Goal: Book appointment/travel/reservation

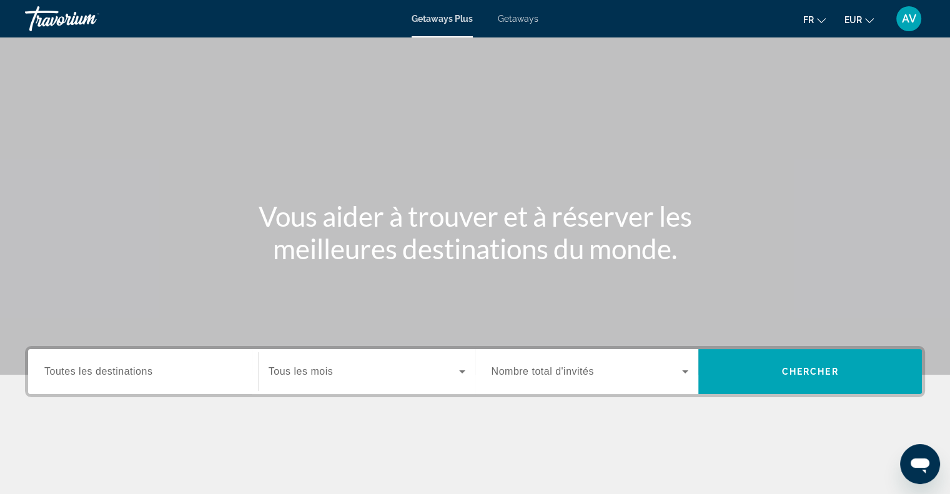
click at [100, 370] on span "Toutes les destinations" at bounding box center [98, 371] width 108 height 11
click at [100, 370] on input "Destination Toutes les destinations" at bounding box center [142, 372] width 197 height 15
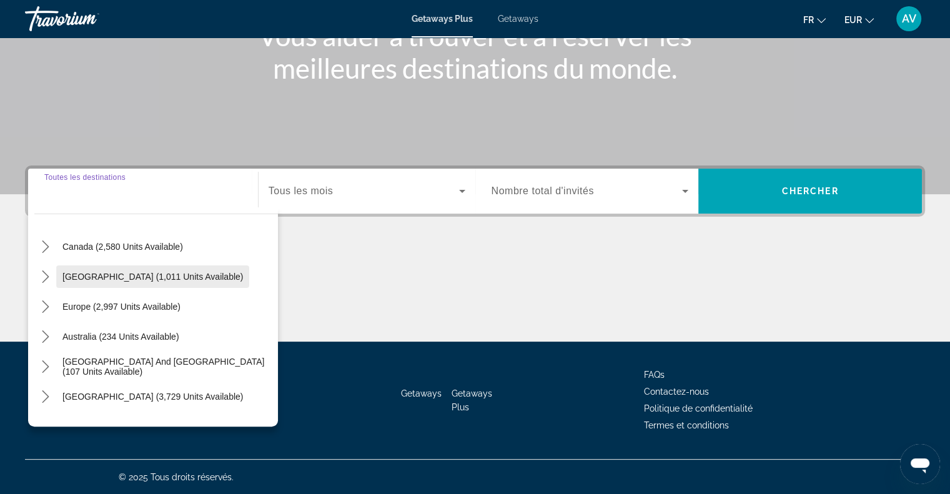
scroll to position [92, 0]
click at [46, 306] on icon "Toggle Europe (2,997 units available) submenu" at bounding box center [45, 305] width 7 height 12
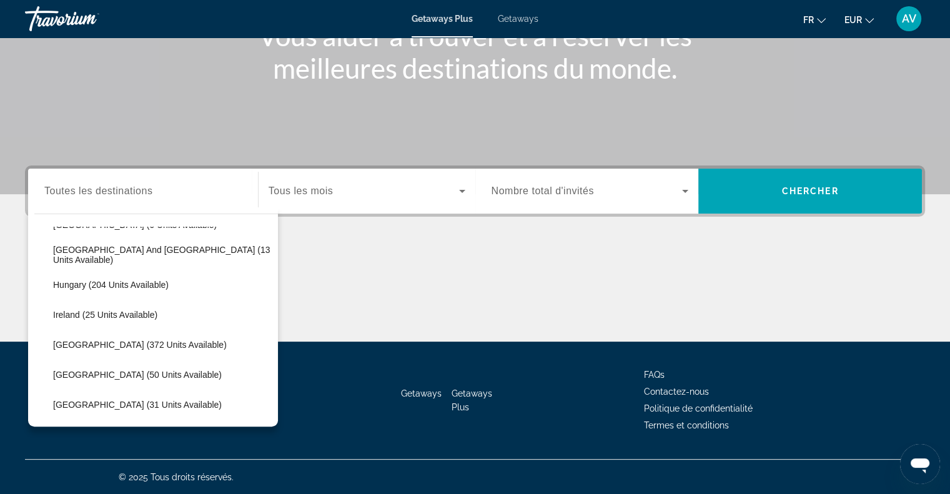
scroll to position [361, 0]
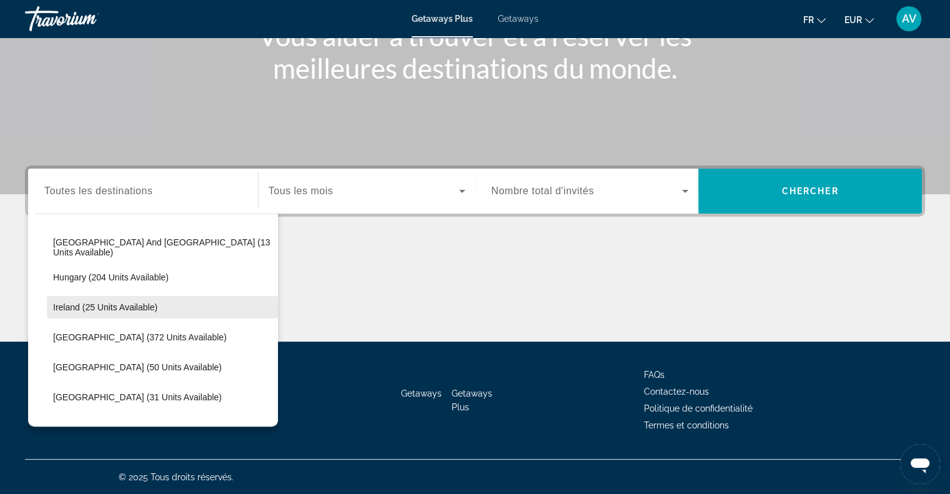
click at [67, 297] on span "Select destination: Ireland (25 units available)" at bounding box center [162, 307] width 231 height 30
type input "**********"
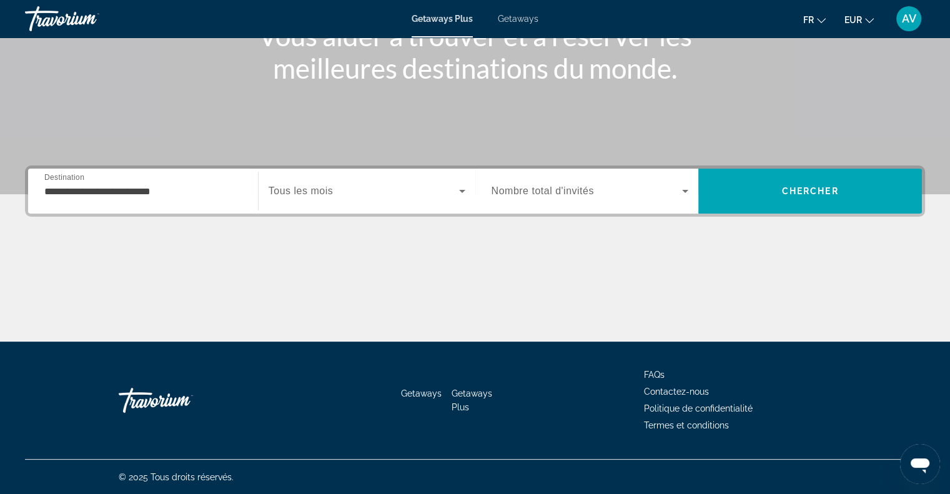
click at [526, 191] on span "Nombre total d'invités" at bounding box center [543, 191] width 102 height 11
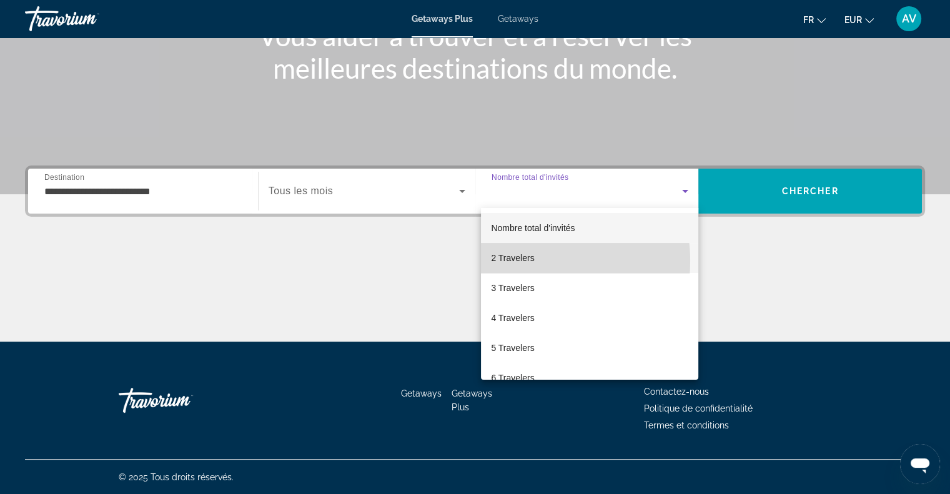
click at [524, 261] on span "2 Travelers" at bounding box center [512, 258] width 43 height 15
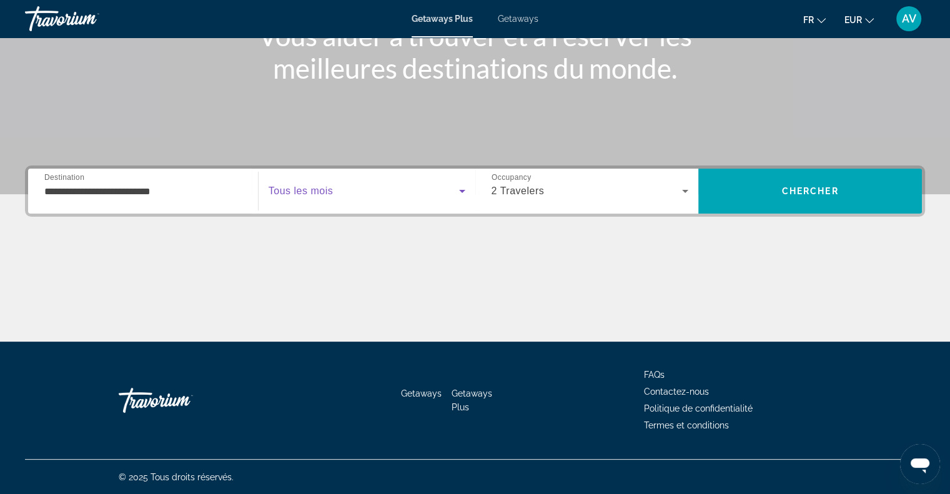
click at [384, 189] on span "Search widget" at bounding box center [364, 191] width 191 height 15
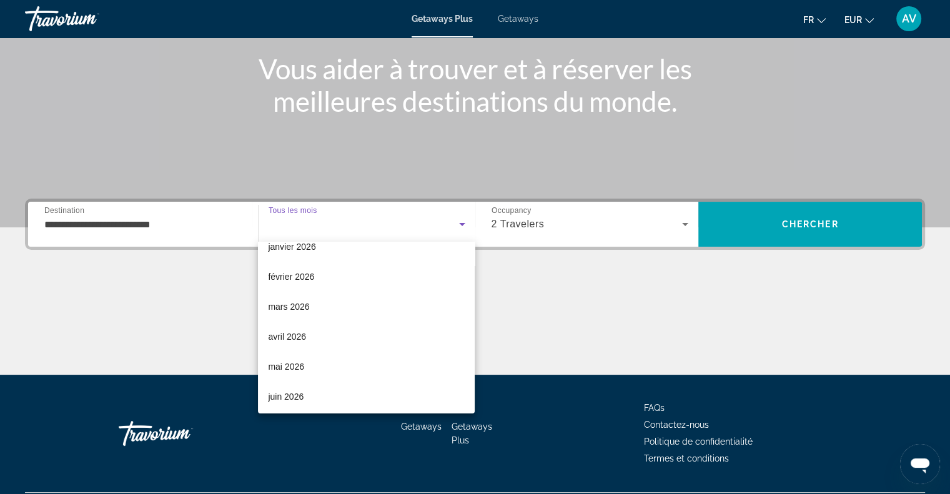
scroll to position [134, 0]
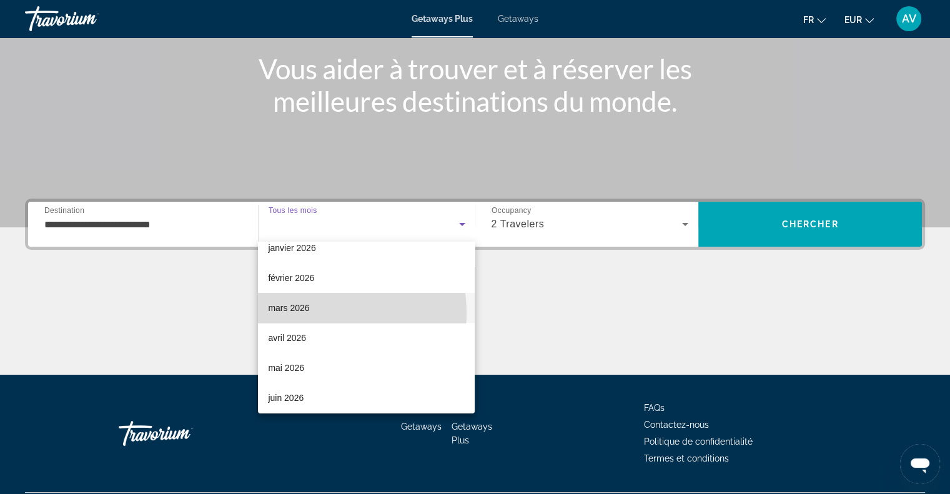
click at [314, 313] on mat-option "mars 2026" at bounding box center [366, 308] width 217 height 30
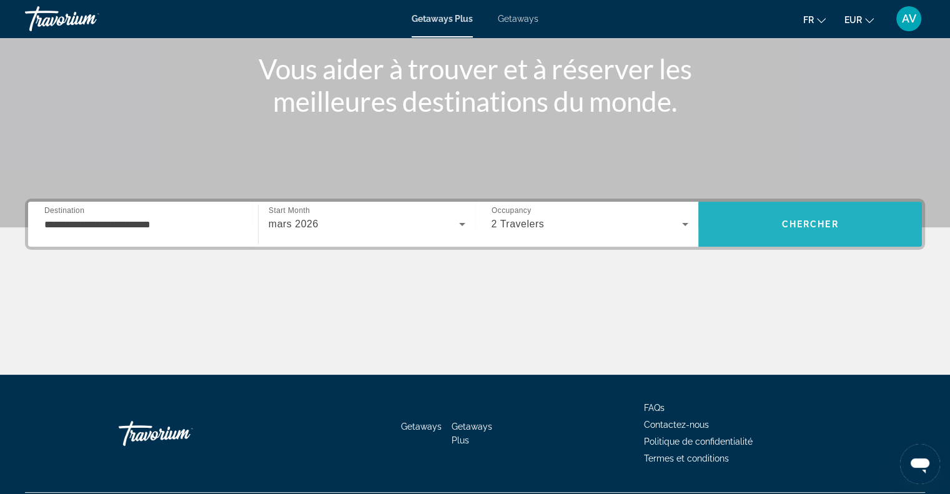
click at [782, 234] on span "Search" at bounding box center [811, 224] width 224 height 30
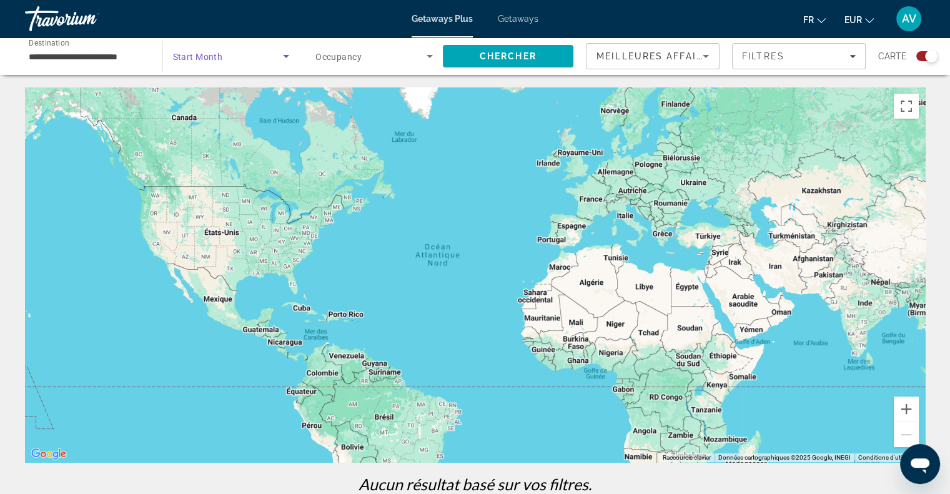
click at [269, 57] on span "Search widget" at bounding box center [228, 56] width 111 height 15
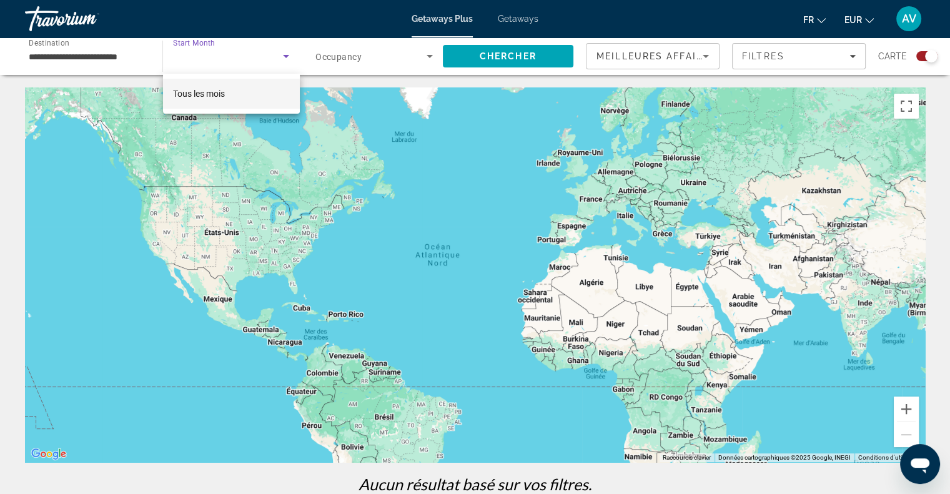
click at [269, 57] on div at bounding box center [475, 247] width 950 height 494
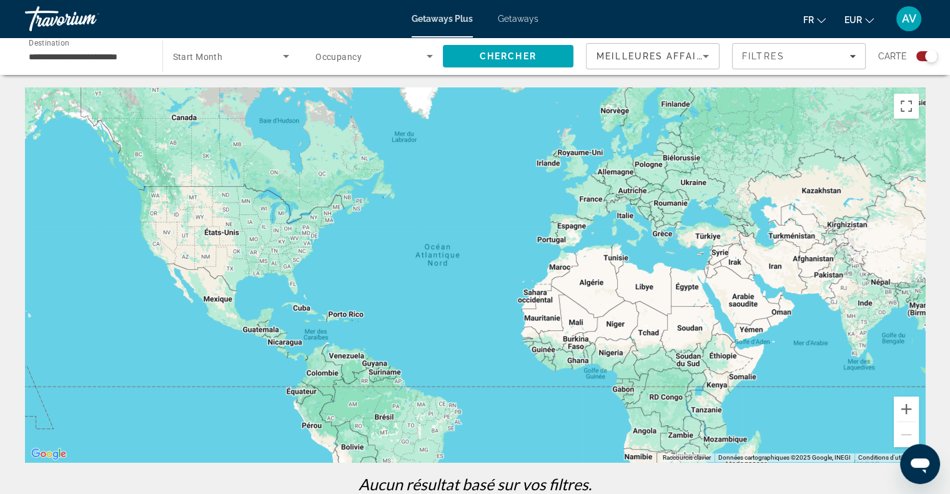
click at [344, 61] on span "Occupancy" at bounding box center [339, 57] width 46 height 10
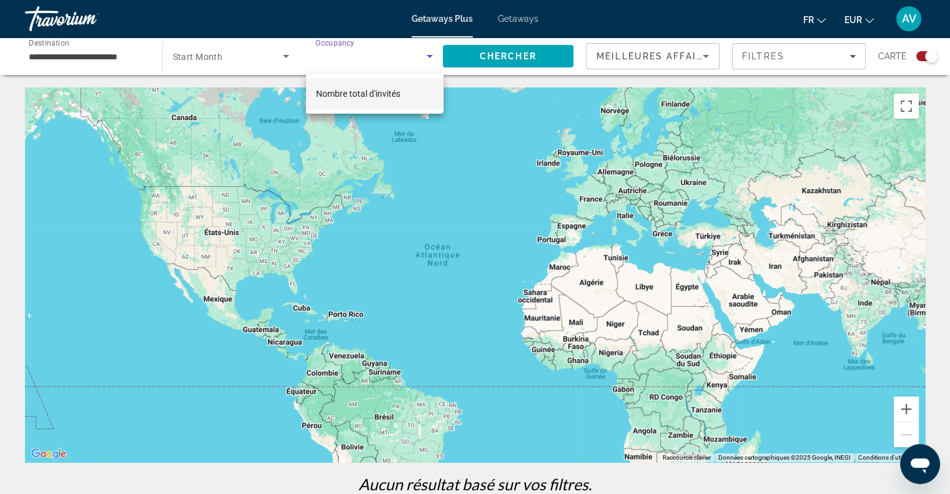
click at [522, 16] on div at bounding box center [475, 247] width 950 height 494
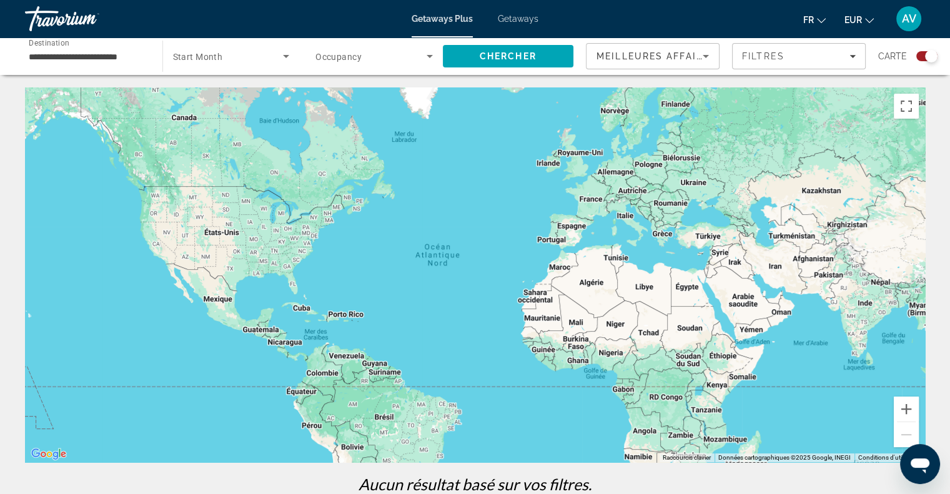
click at [522, 16] on span "Getaways" at bounding box center [518, 19] width 41 height 10
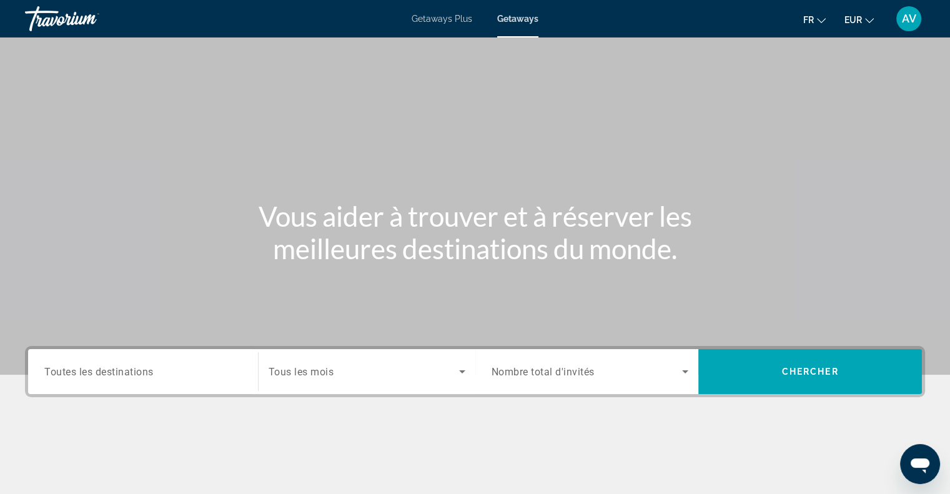
click at [153, 389] on div "Destination Toutes les destinations" at bounding box center [142, 371] width 217 height 45
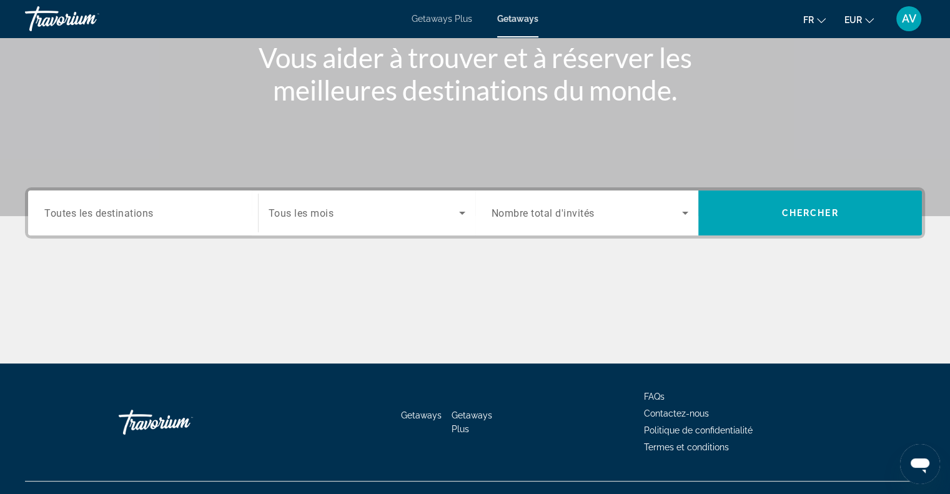
scroll to position [181, 0]
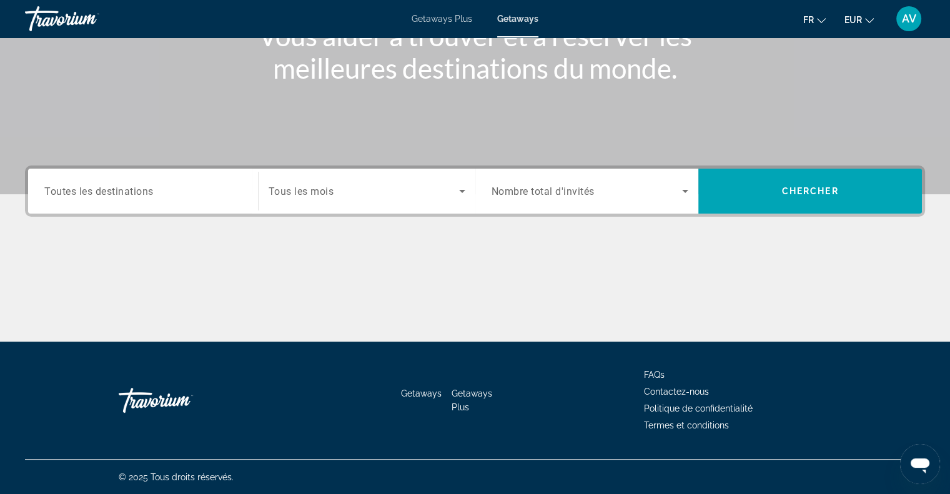
click at [132, 195] on span "Toutes les destinations" at bounding box center [98, 191] width 109 height 12
click at [132, 195] on input "Destination Toutes les destinations" at bounding box center [142, 191] width 197 height 15
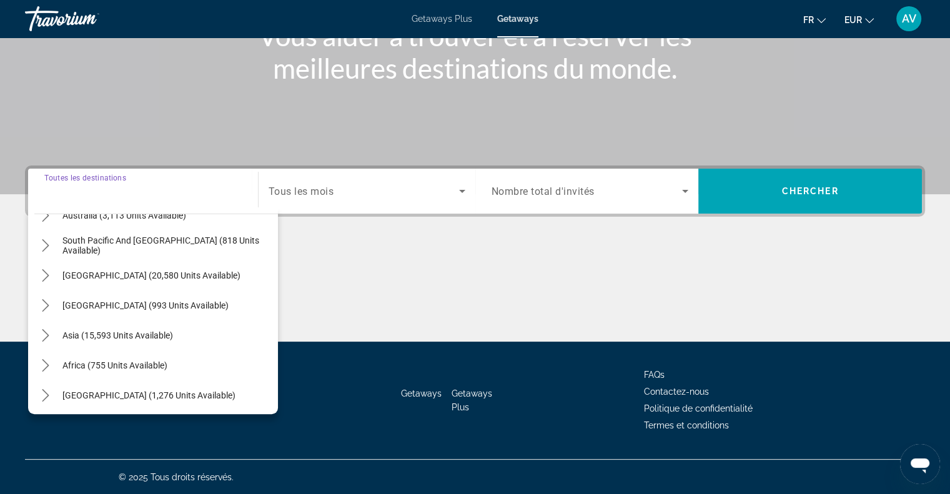
scroll to position [202, 0]
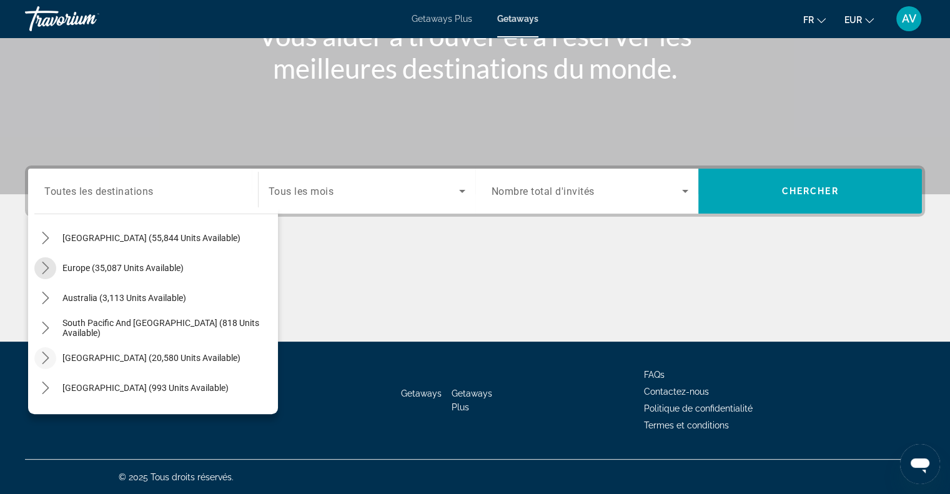
click at [47, 266] on icon "Toggle Europe (35,087 units available) submenu" at bounding box center [45, 268] width 12 height 12
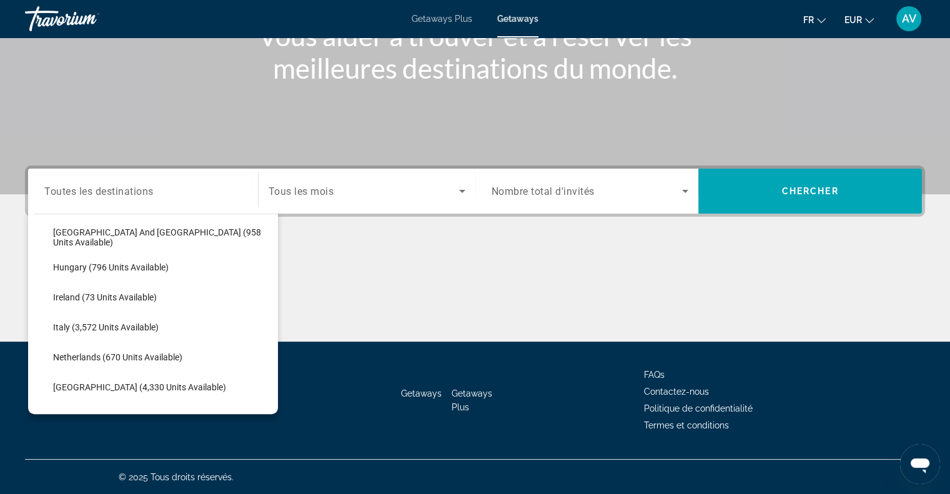
scroll to position [424, 0]
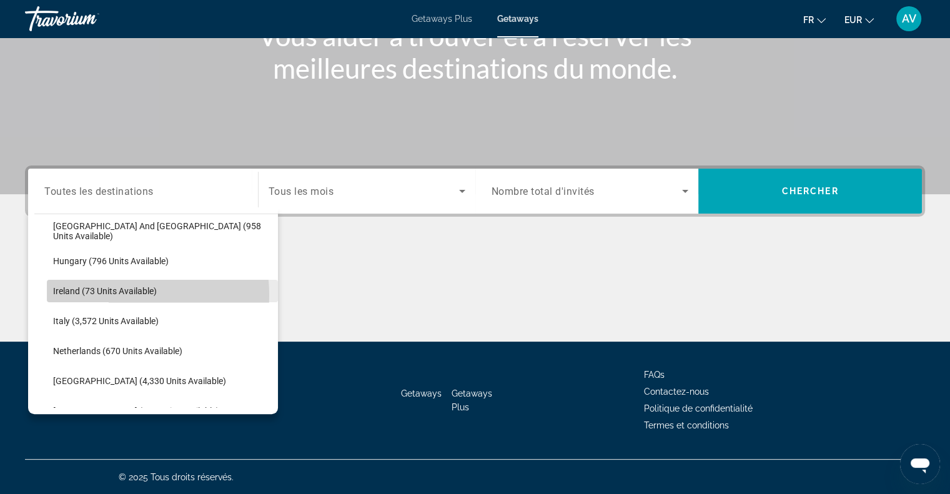
click at [109, 294] on span "Ireland (73 units available)" at bounding box center [105, 291] width 104 height 10
type input "**********"
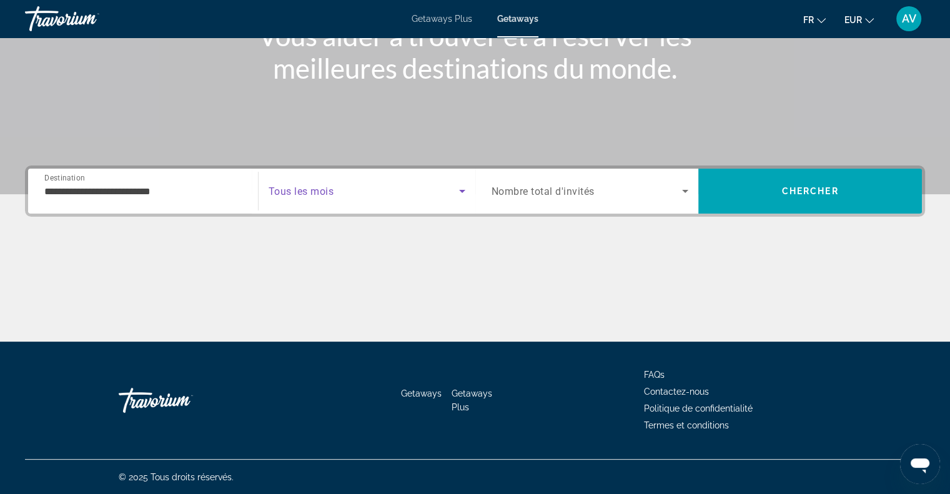
click at [351, 189] on span "Search widget" at bounding box center [364, 191] width 191 height 15
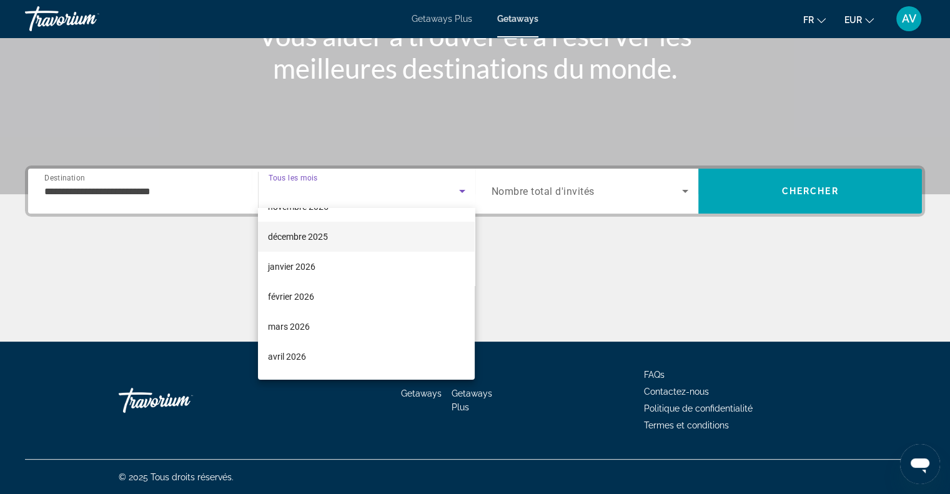
scroll to position [82, 0]
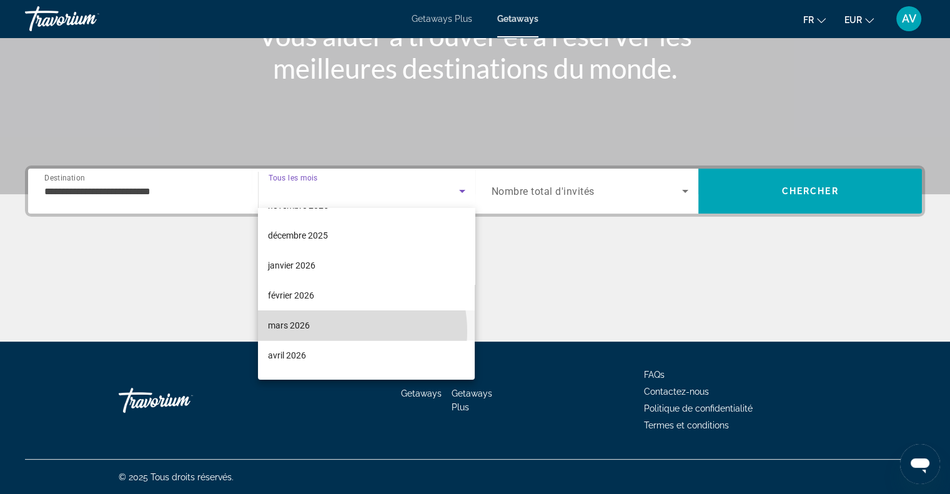
click at [337, 331] on mat-option "mars 2026" at bounding box center [366, 326] width 217 height 30
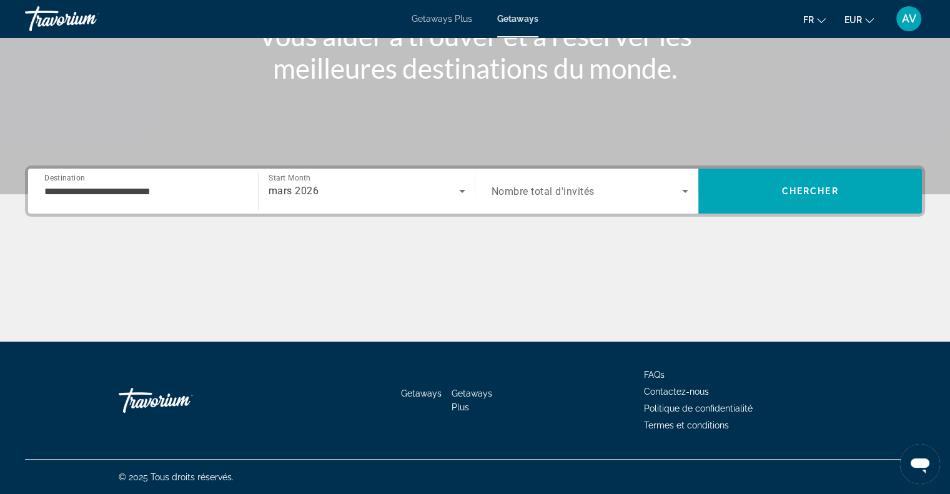
click at [574, 207] on div "Search widget" at bounding box center [590, 191] width 197 height 35
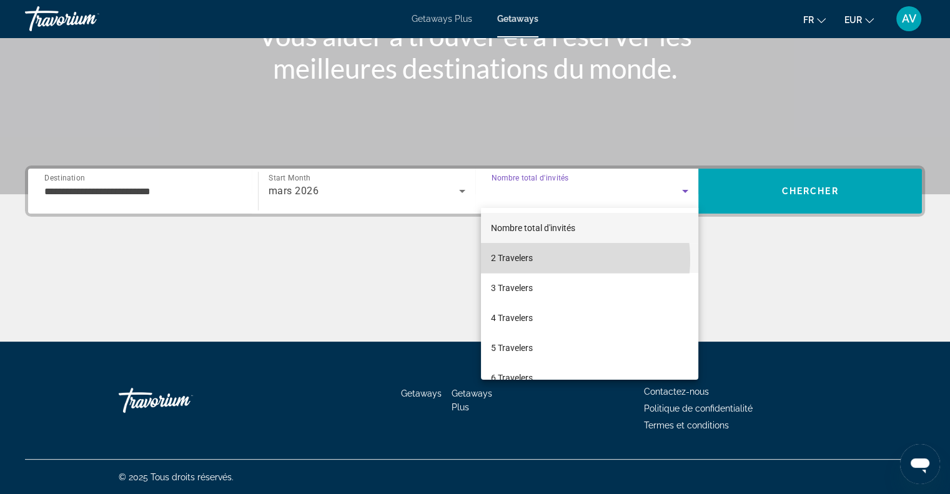
click at [557, 259] on mat-option "2 Travelers" at bounding box center [589, 258] width 217 height 30
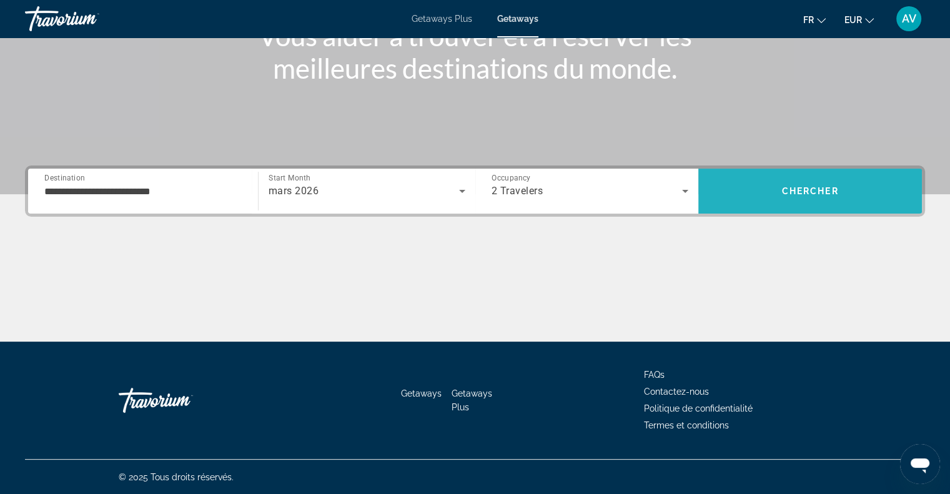
click at [795, 196] on span "Search" at bounding box center [811, 191] width 224 height 30
